Goal: Navigation & Orientation: Find specific page/section

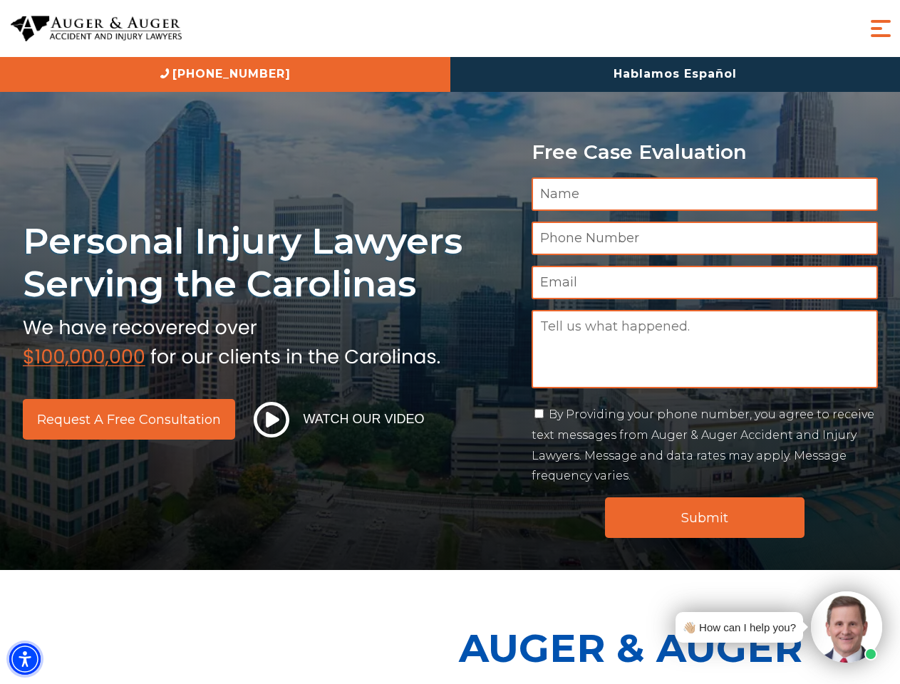
click at [25, 659] on img "Accessibility Menu" at bounding box center [24, 659] width 31 height 31
